Goal: Communication & Community: Answer question/provide support

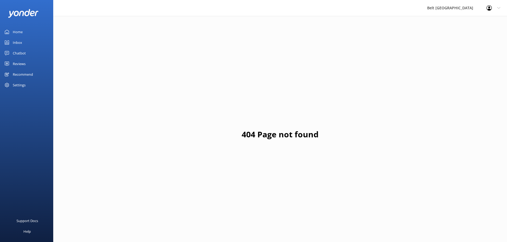
click at [17, 61] on div "Reviews" at bounding box center [19, 64] width 13 height 11
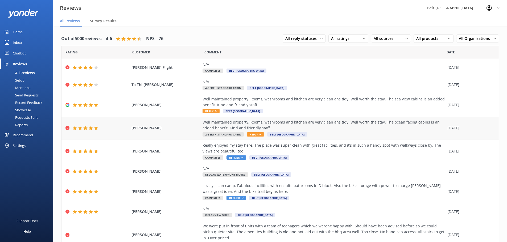
click at [375, 127] on div "Well maintained property. Rooms, washrooms and kitchen are very clean ans tidy.…" at bounding box center [324, 125] width 242 height 12
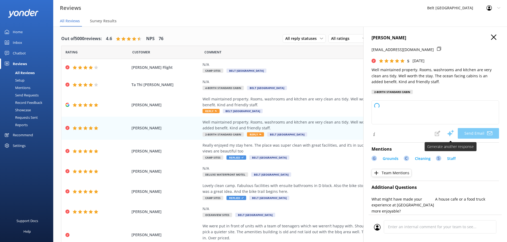
type textarea "Thank you so much for your wonderful review, Sanjith! We're delighted to hear y…"
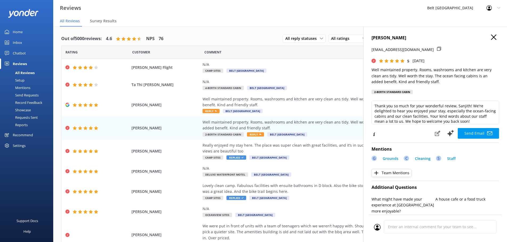
scroll to position [3, 0]
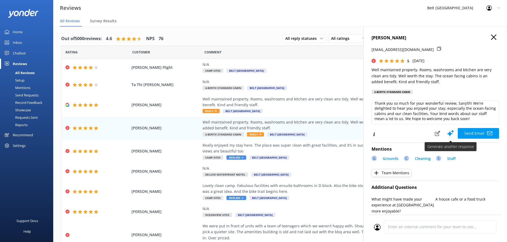
click at [472, 133] on button "Send Email" at bounding box center [478, 133] width 41 height 11
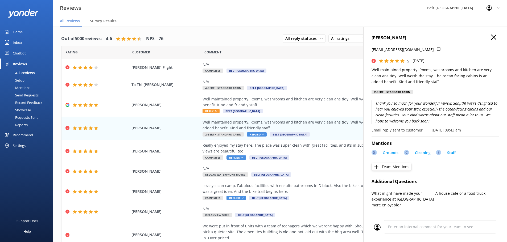
click at [491, 38] on icon "button" at bounding box center [493, 37] width 5 height 5
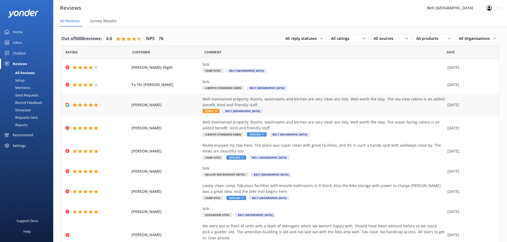
click at [426, 104] on div "Well maintained property. Rooms, washrooms and kitchen are very clean ans tidy.…" at bounding box center [324, 102] width 242 height 12
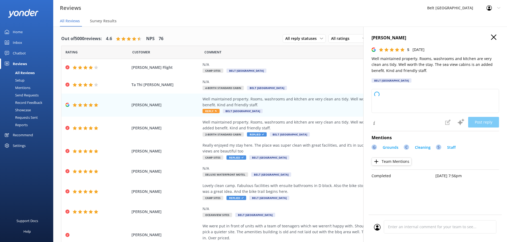
type textarea "Thank you so much for your wonderful feedback! We're delighted to hear you enjo…"
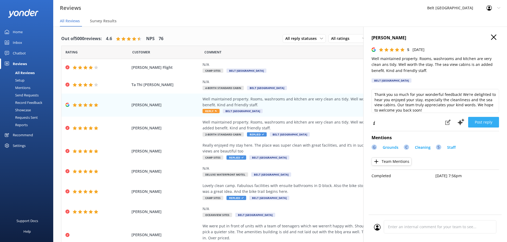
click at [486, 122] on button "Post reply" at bounding box center [483, 122] width 31 height 11
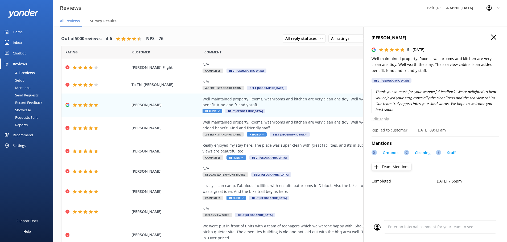
click at [491, 36] on h4 "[PERSON_NAME]" at bounding box center [434, 38] width 127 height 7
click at [492, 36] on div "[PERSON_NAME] 5 [DATE] Well maintained property. Rooms, washrooms and kitchen a…" at bounding box center [435, 148] width 144 height 242
click at [493, 35] on icon "button" at bounding box center [493, 37] width 5 height 5
